Goal: Check status: Check status

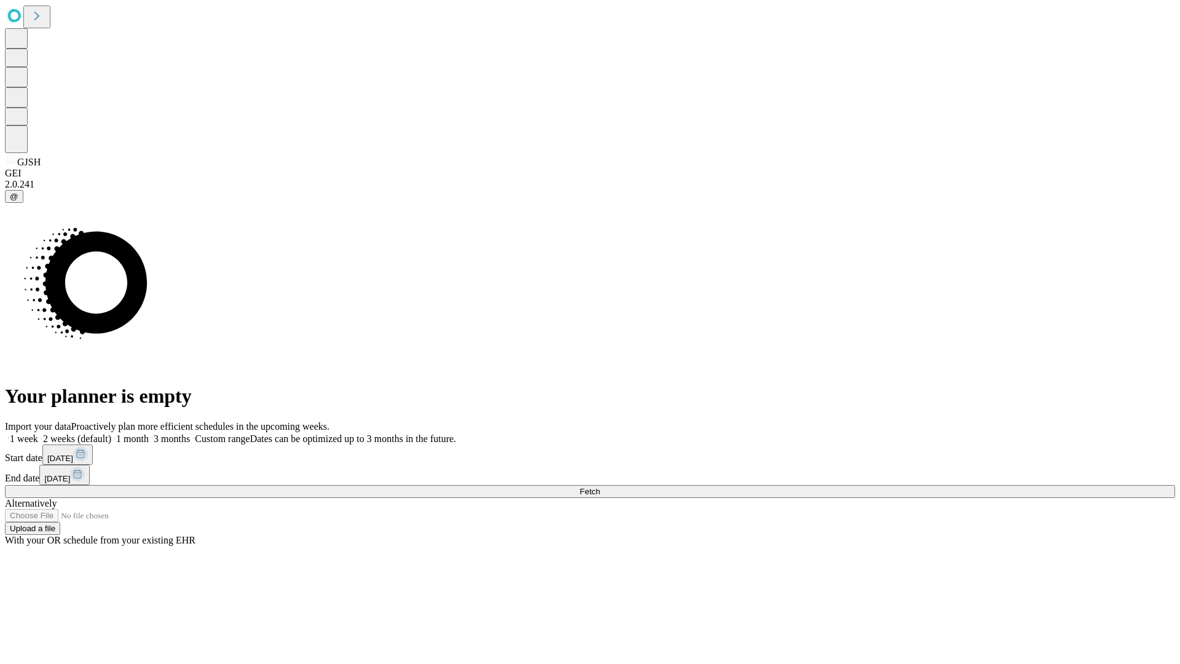
click at [600, 487] on span "Fetch" at bounding box center [590, 491] width 20 height 9
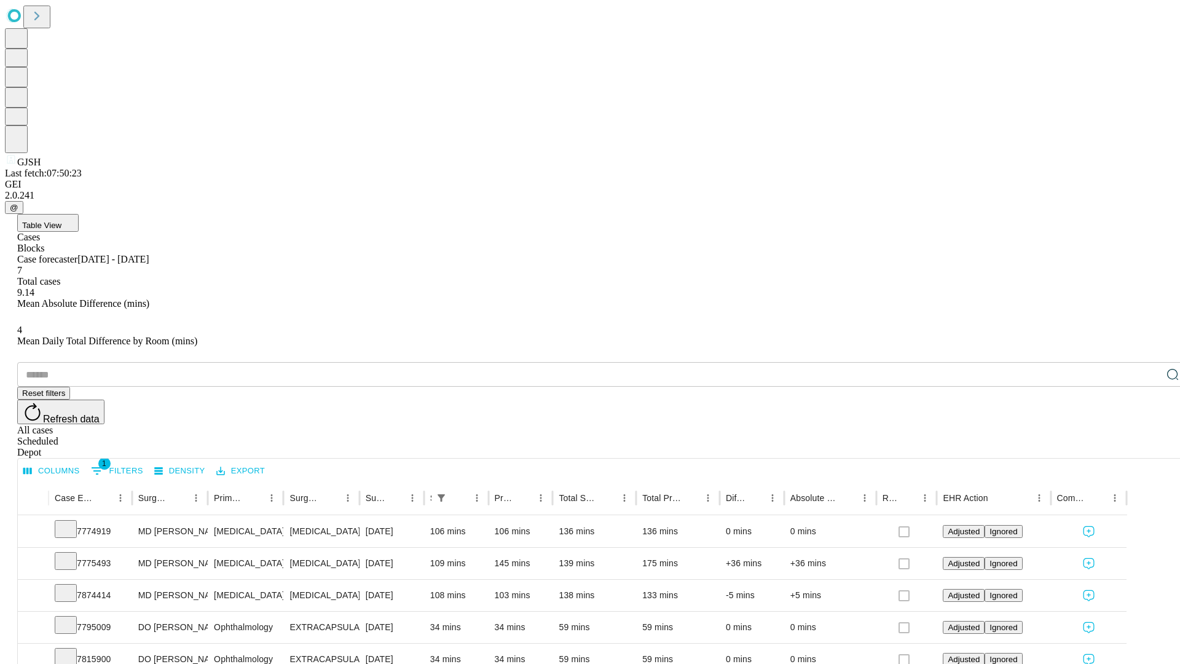
click at [1101, 436] on div "Scheduled" at bounding box center [602, 441] width 1170 height 11
